Goal: Obtain resource: Download file/media

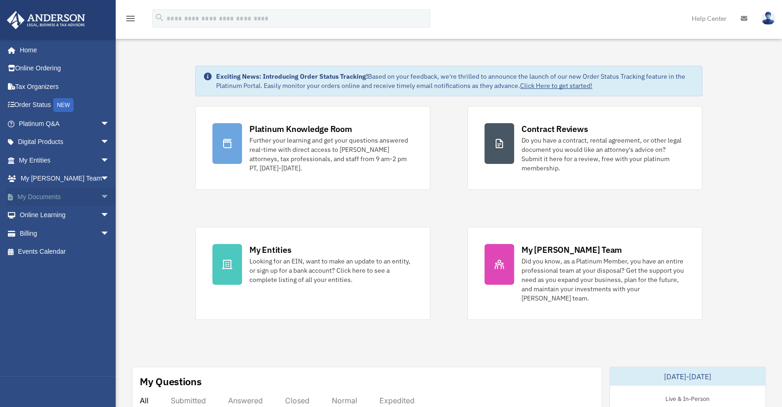
click at [53, 199] on link "My Documents arrow_drop_down" at bounding box center [64, 196] width 117 height 19
click at [86, 202] on link "My Documents arrow_drop_down" at bounding box center [64, 196] width 117 height 19
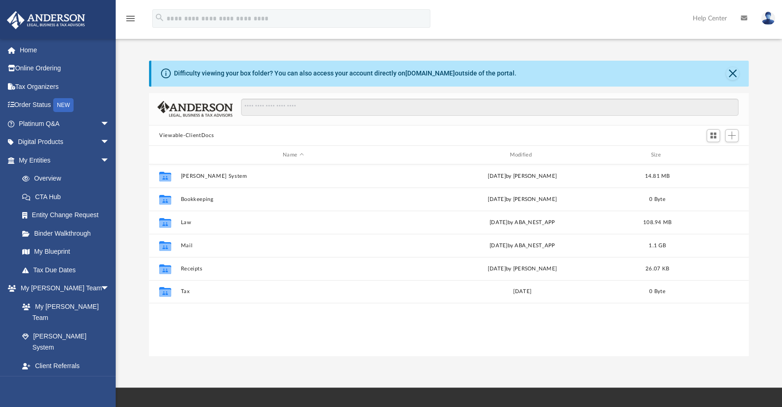
scroll to position [203, 591]
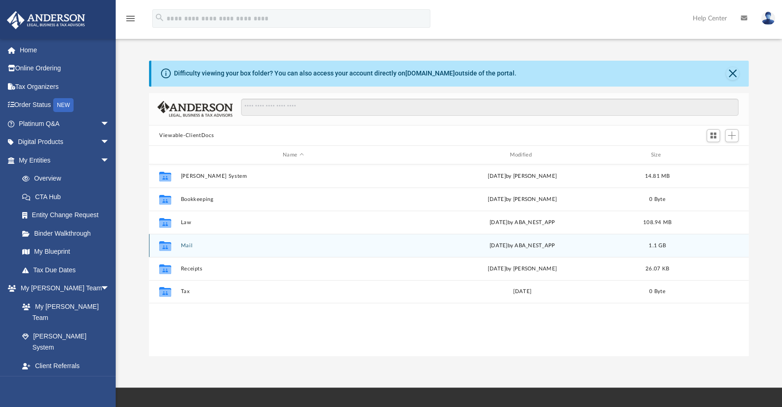
click at [202, 242] on button "Mail" at bounding box center [293, 245] width 225 height 6
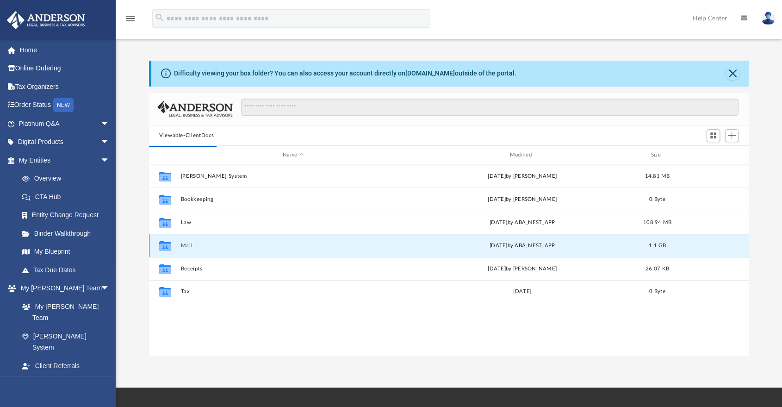
click at [185, 245] on button "Mail" at bounding box center [293, 245] width 225 height 6
click at [189, 244] on button "Mail" at bounding box center [293, 245] width 225 height 6
click at [540, 247] on div "[DATE] by ABA_NEST_APP" at bounding box center [522, 245] width 225 height 8
click at [182, 240] on div "Collaborated Folder Mail [DATE] by ABA_NEST_APP 1.1 GB" at bounding box center [448, 245] width 599 height 23
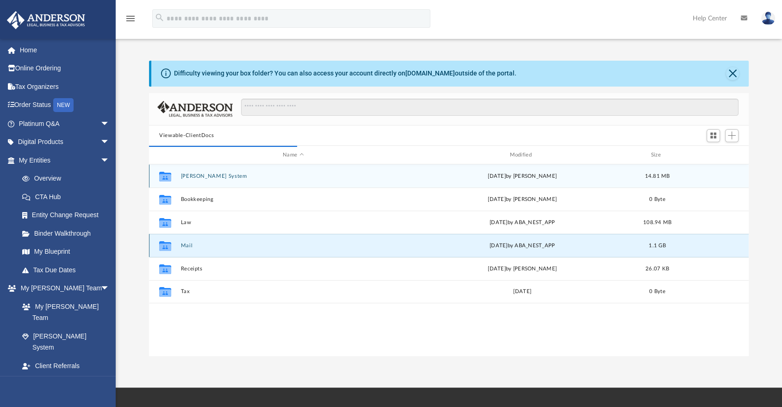
scroll to position [174, 591]
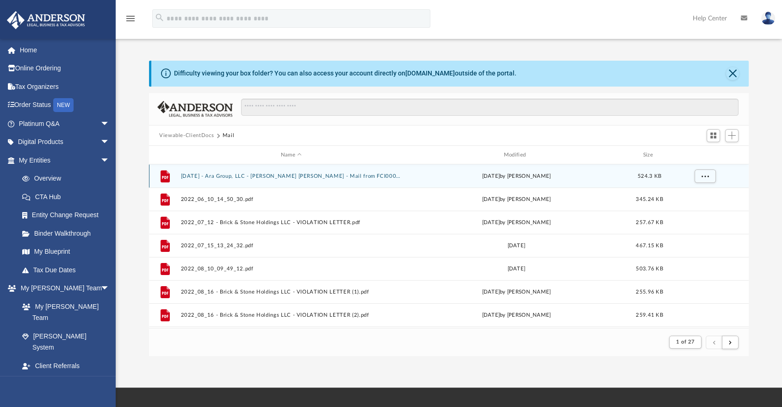
click at [286, 175] on button "[DATE] - Ara Group, LLC - [PERSON_NAME] [PERSON_NAME] - Mail from FCI0001.pdf" at bounding box center [291, 176] width 221 height 6
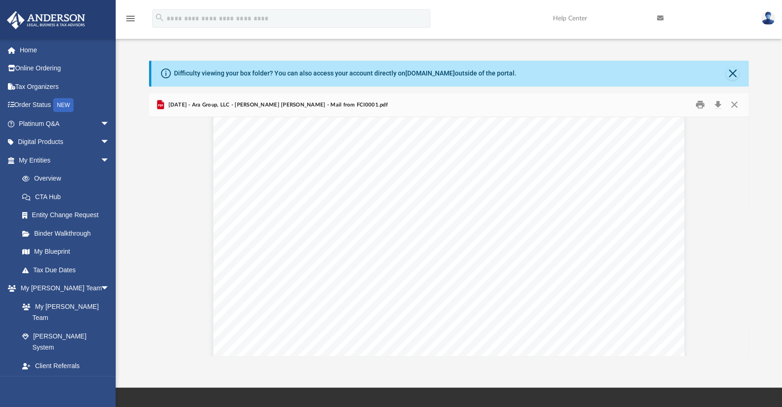
scroll to position [0, 0]
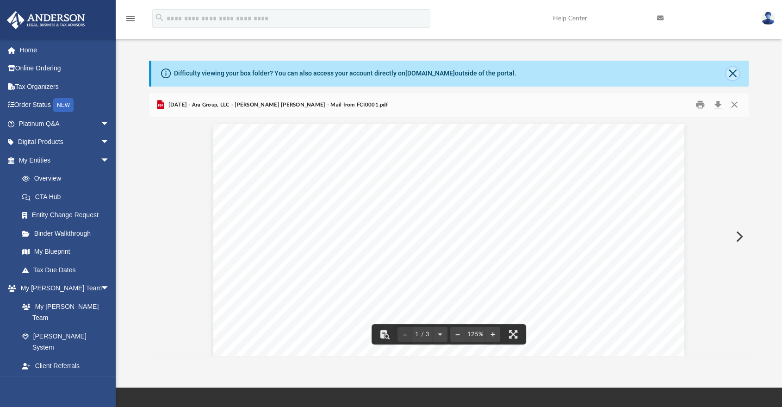
click at [733, 70] on button "Close" at bounding box center [732, 73] width 13 height 13
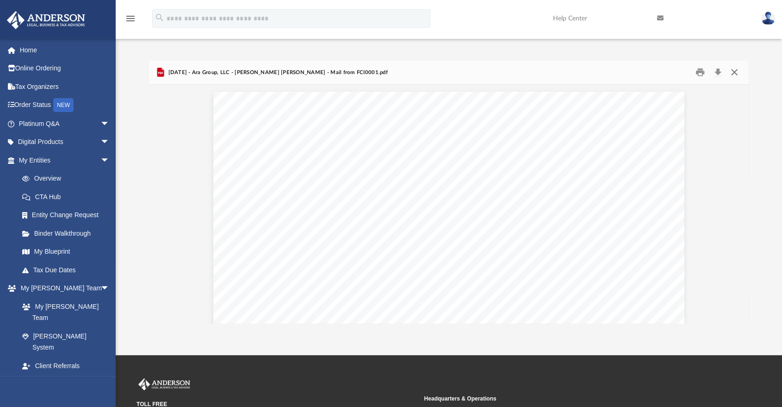
click at [735, 66] on button "Close" at bounding box center [734, 72] width 17 height 14
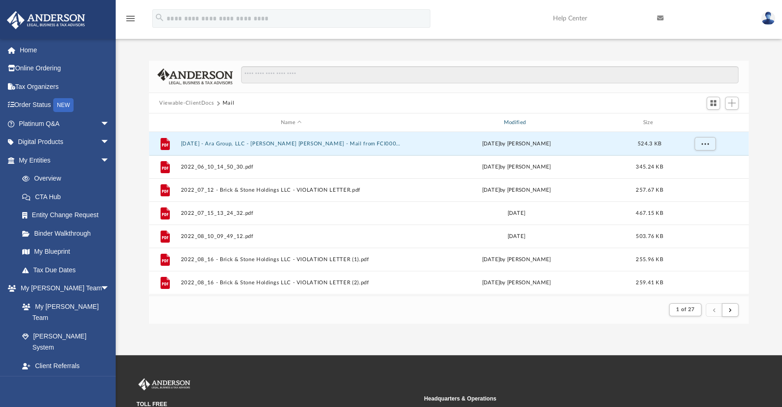
click at [509, 125] on div "Modified" at bounding box center [516, 122] width 221 height 8
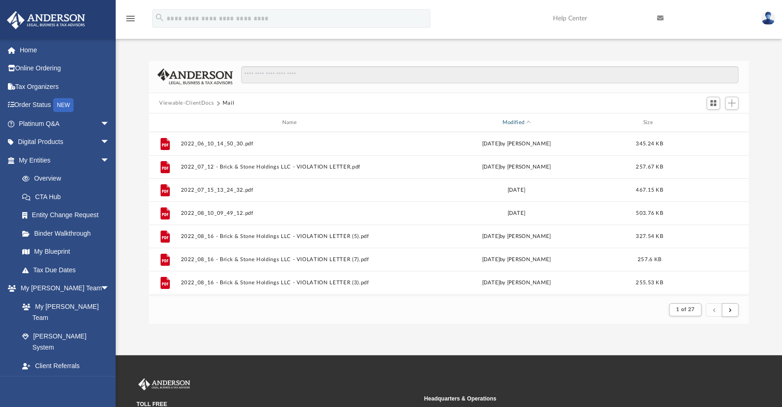
click at [509, 125] on div "Modified" at bounding box center [516, 122] width 221 height 8
click at [521, 120] on div "Modified" at bounding box center [516, 122] width 221 height 8
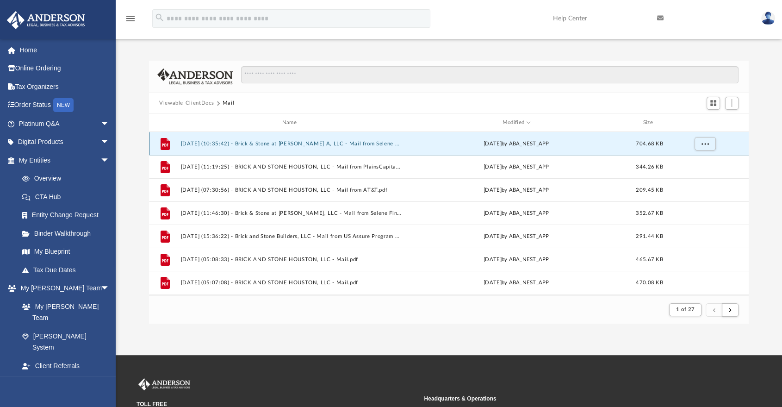
click at [367, 143] on button "[DATE] (10:35:42) - Brick & Stone at [PERSON_NAME] A, LLC - Mail from Selene Fi…" at bounding box center [291, 144] width 221 height 6
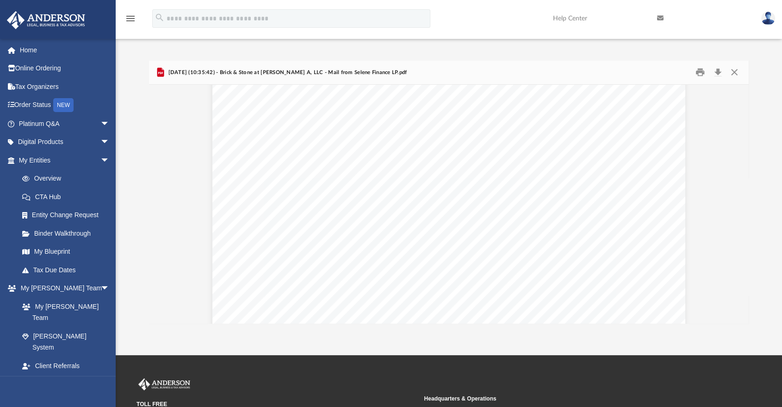
scroll to position [829, 0]
click at [719, 73] on button "Download" at bounding box center [717, 72] width 17 height 14
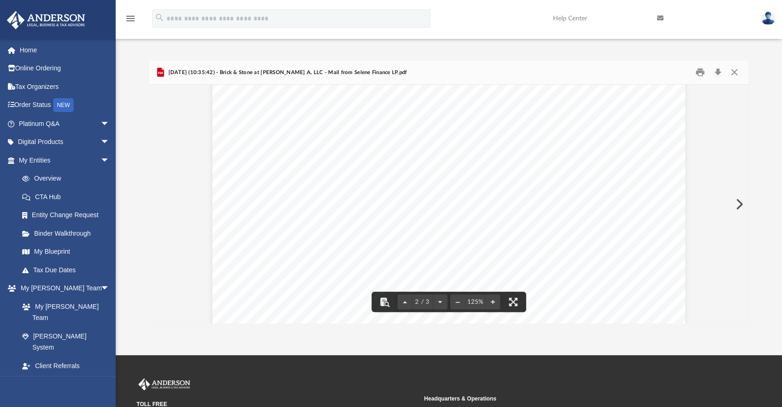
click at [733, 73] on button "Close" at bounding box center [734, 72] width 17 height 14
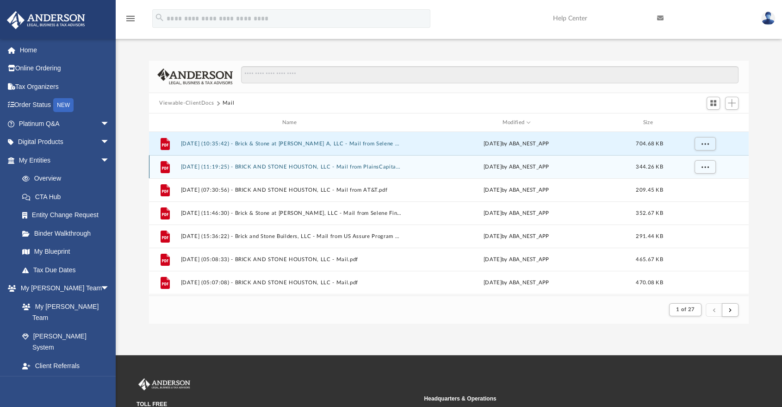
click at [376, 169] on button "[DATE] (11:19:25) - BRICK AND STONE HOUSTON, LLC - Mail from PlainsCapital Bank…" at bounding box center [291, 167] width 221 height 6
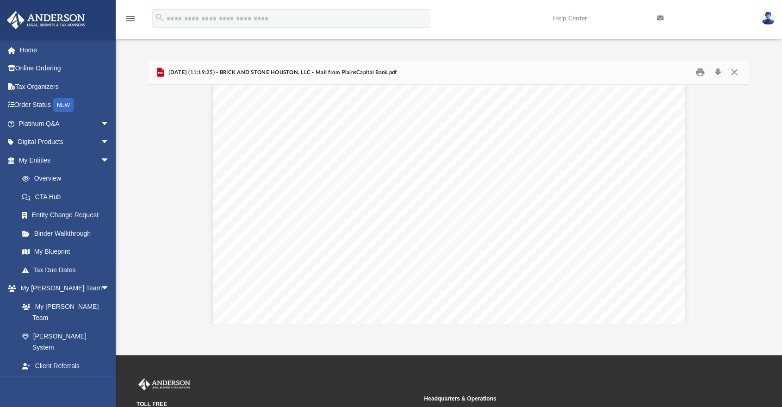
scroll to position [0, 0]
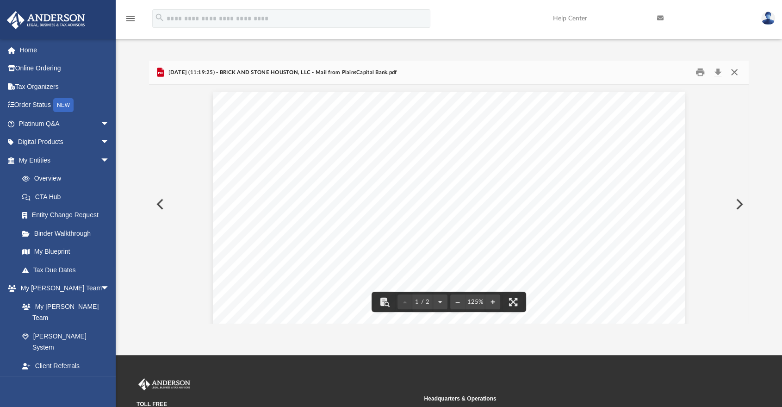
click at [735, 76] on button "Close" at bounding box center [734, 72] width 17 height 14
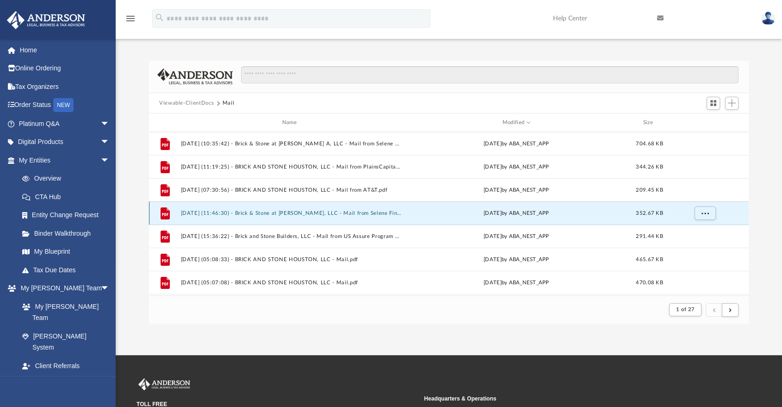
click at [375, 214] on button "[DATE] (11:46:30) - Brick & Stone at [PERSON_NAME], LLC - Mail from Selene Fina…" at bounding box center [291, 213] width 221 height 6
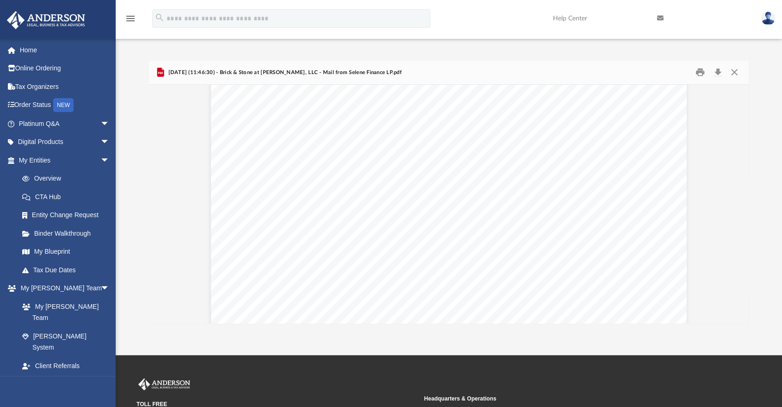
scroll to position [47, 0]
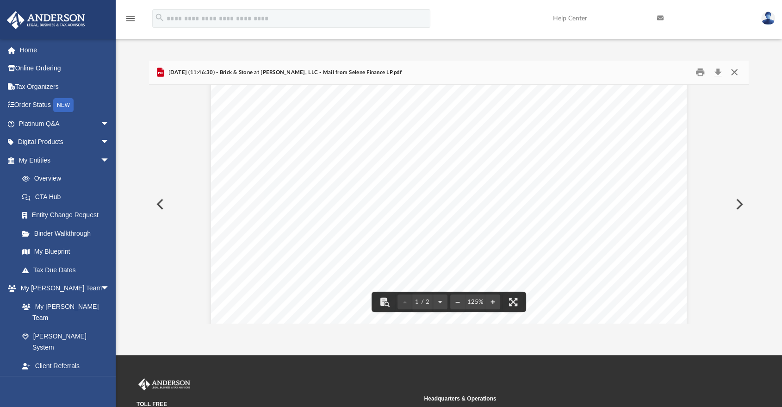
click at [735, 74] on button "Close" at bounding box center [734, 72] width 17 height 14
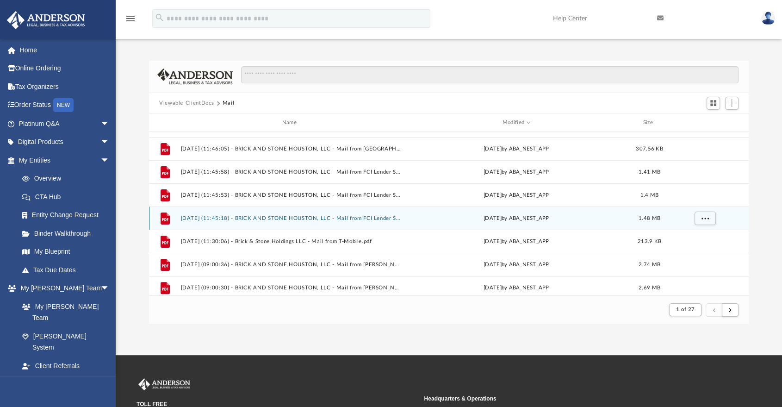
scroll to position [310, 0]
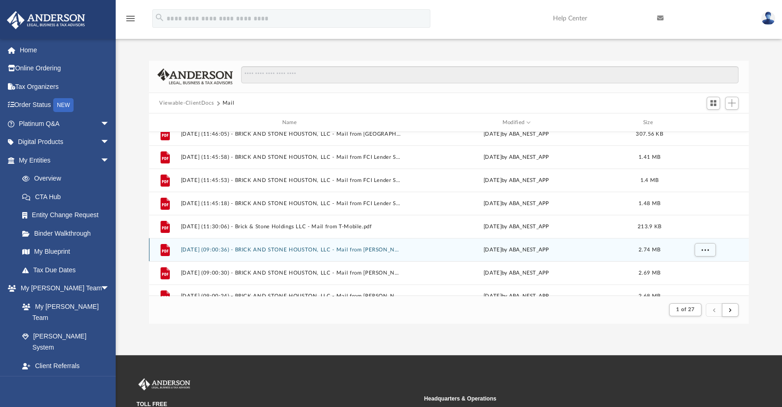
click at [385, 254] on div "File [DATE] (09:00:36) - BRICK AND STONE HOUSTON, LLC - Mail from [PERSON_NAME]…" at bounding box center [448, 249] width 599 height 23
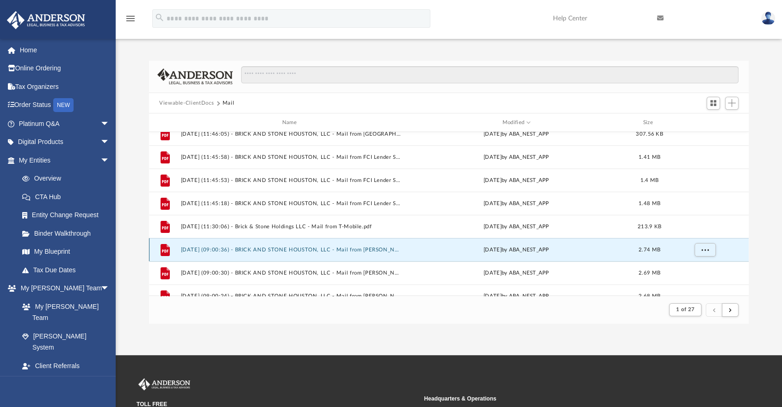
click at [385, 248] on button "[DATE] (09:00:36) - BRICK AND STONE HOUSTON, LLC - Mail from [PERSON_NAME], CAE…" at bounding box center [291, 250] width 221 height 6
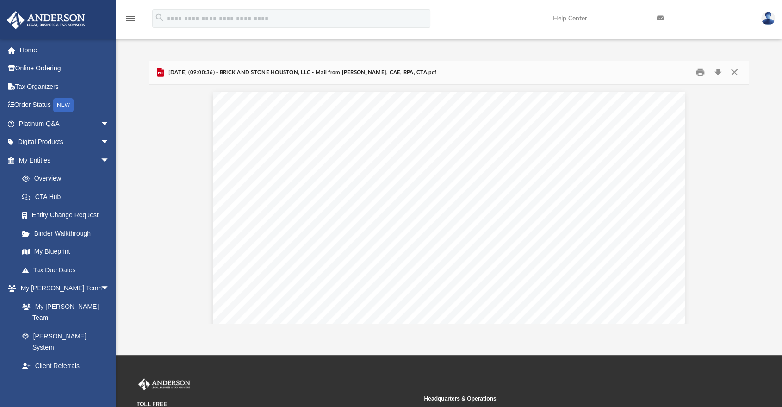
click at [385, 248] on div "Page 1" at bounding box center [448, 395] width 471 height 607
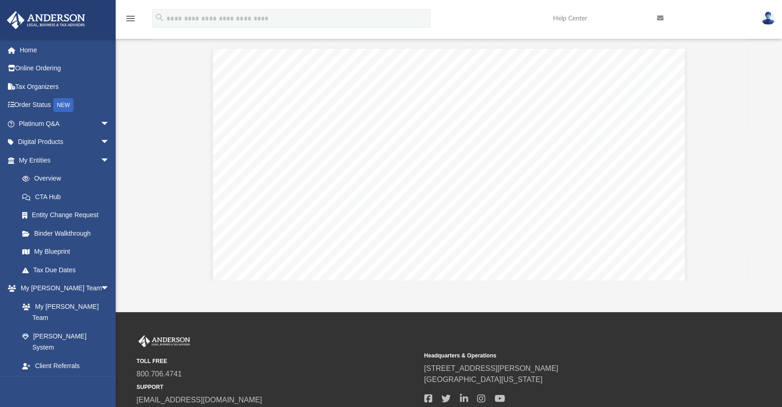
scroll to position [47, 0]
